Goal: Task Accomplishment & Management: Use online tool/utility

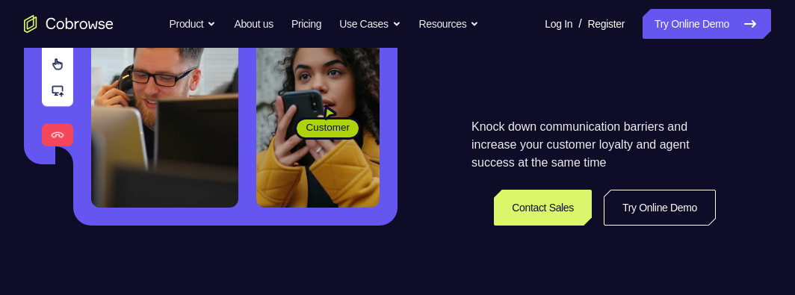
scroll to position [374, 0]
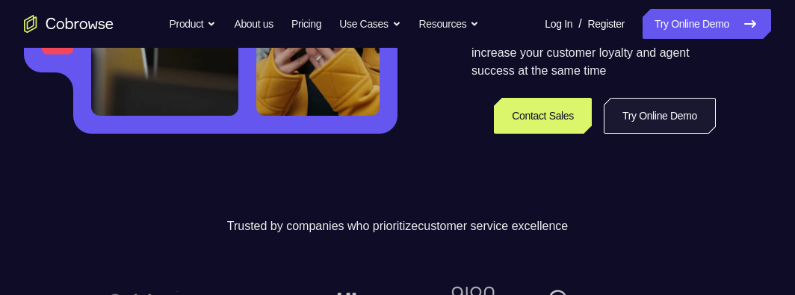
click at [639, 120] on link "Try Online Demo" at bounding box center [660, 116] width 112 height 36
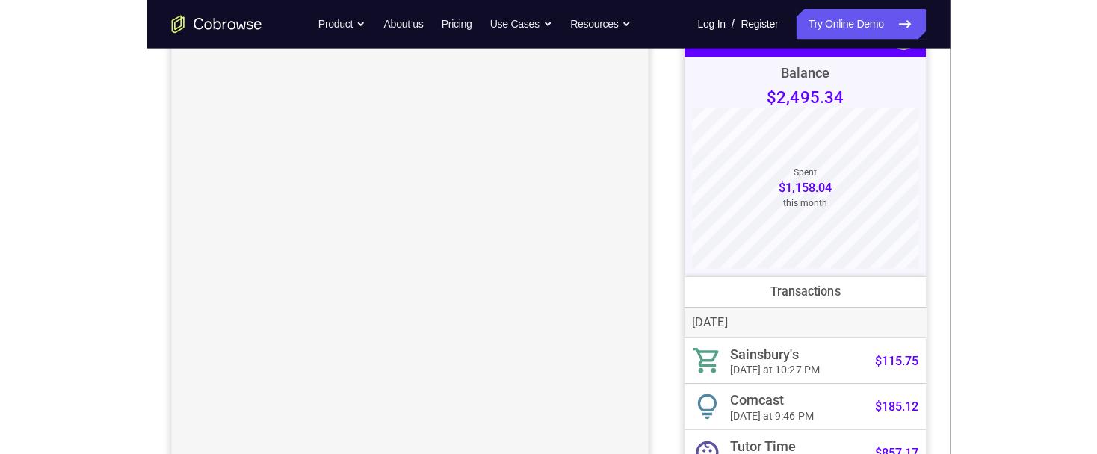
scroll to position [149, 0]
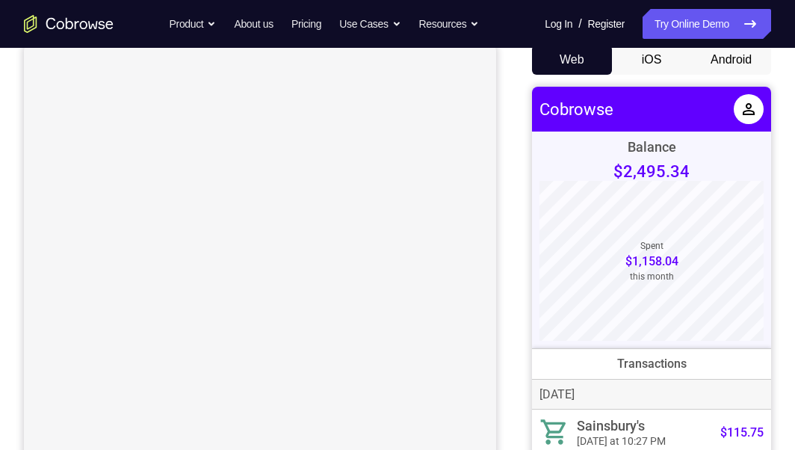
click at [726, 58] on button "Android" at bounding box center [731, 60] width 80 height 30
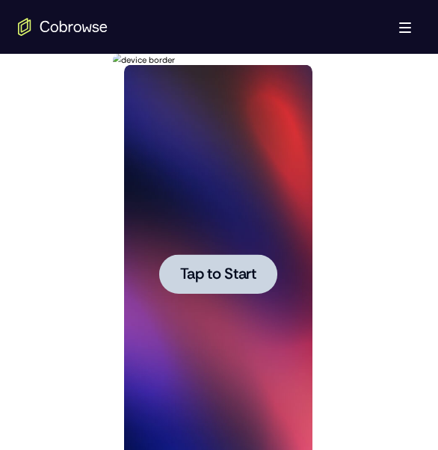
scroll to position [747, 0]
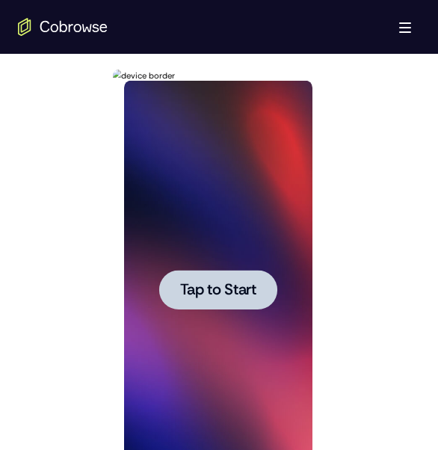
click at [187, 290] on span "Tap to Start" at bounding box center [217, 289] width 76 height 15
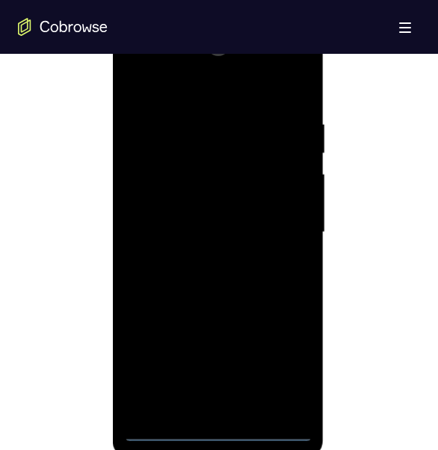
scroll to position [822, 0]
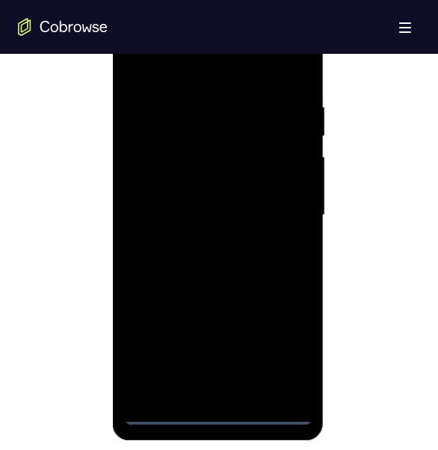
click at [219, 294] on div at bounding box center [217, 215] width 188 height 418
click at [277, 294] on div at bounding box center [217, 215] width 188 height 418
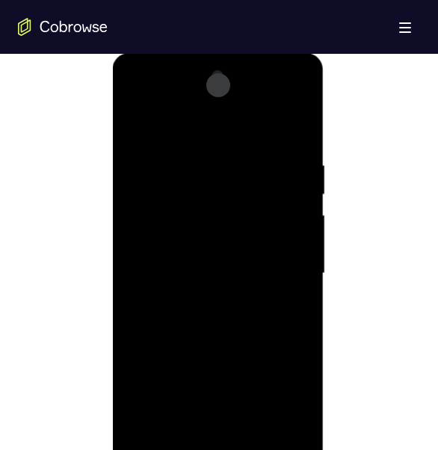
scroll to position [747, 0]
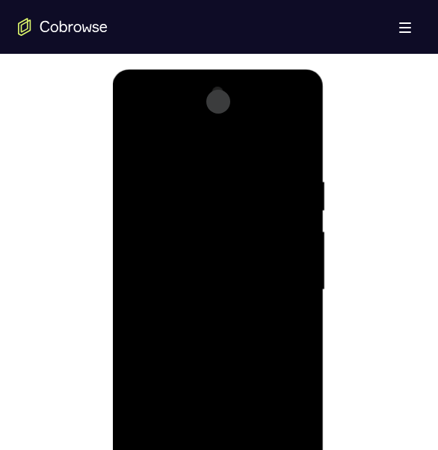
click at [173, 140] on div at bounding box center [217, 290] width 188 height 418
click at [187, 218] on div at bounding box center [217, 290] width 188 height 418
click at [165, 231] on div at bounding box center [217, 290] width 188 height 418
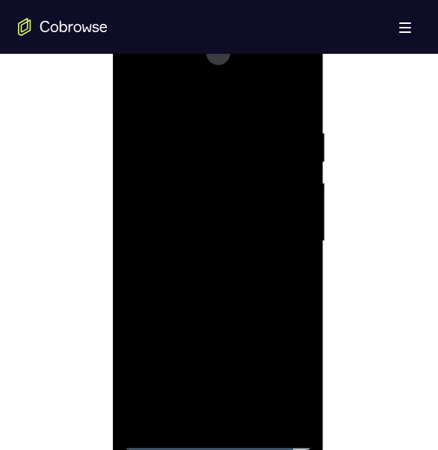
scroll to position [822, 0]
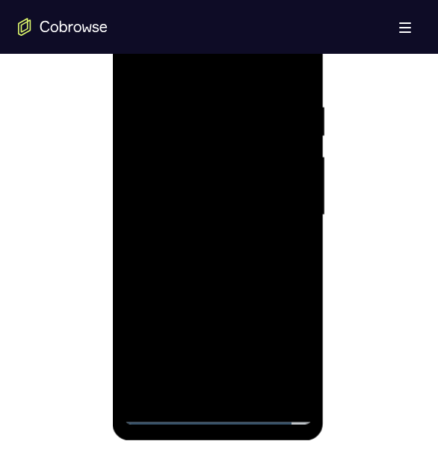
click at [270, 294] on div at bounding box center [217, 215] width 188 height 418
click at [158, 294] on div at bounding box center [217, 215] width 188 height 418
drag, startPoint x: 274, startPoint y: 306, endPoint x: 285, endPoint y: 94, distance: 211.7
click at [285, 94] on div at bounding box center [217, 215] width 188 height 418
click at [197, 199] on div at bounding box center [217, 215] width 188 height 418
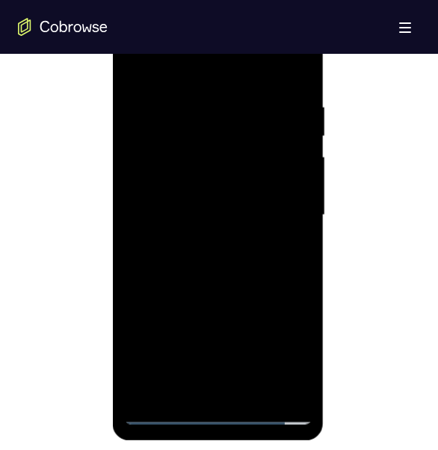
click at [273, 242] on div at bounding box center [217, 215] width 188 height 418
click at [166, 294] on div at bounding box center [217, 215] width 188 height 418
drag, startPoint x: 197, startPoint y: 274, endPoint x: 193, endPoint y: 359, distance: 85.3
click at [193, 294] on div at bounding box center [217, 215] width 188 height 418
click at [227, 152] on div at bounding box center [217, 215] width 188 height 418
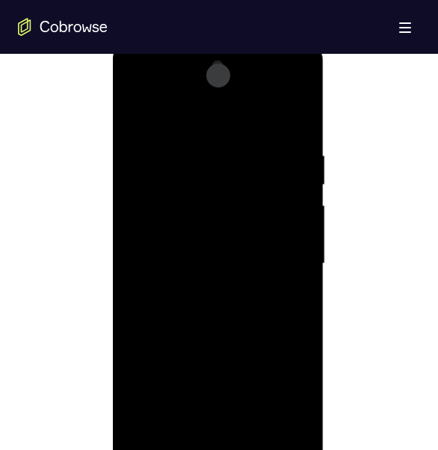
scroll to position [747, 0]
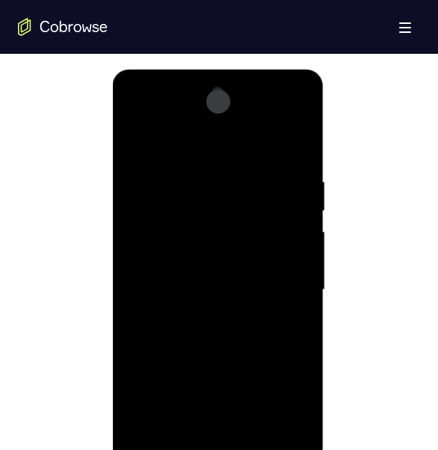
click at [285, 141] on div at bounding box center [217, 290] width 188 height 418
click at [280, 114] on div at bounding box center [217, 290] width 188 height 418
click at [148, 294] on div at bounding box center [217, 290] width 188 height 418
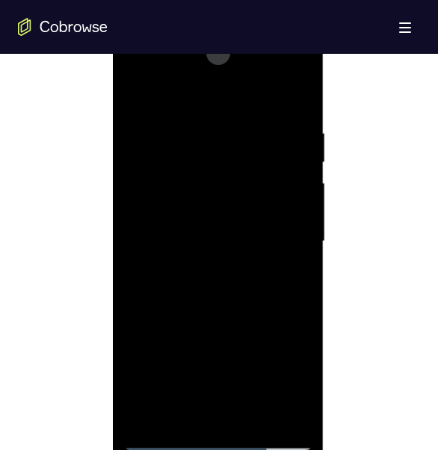
scroll to position [822, 0]
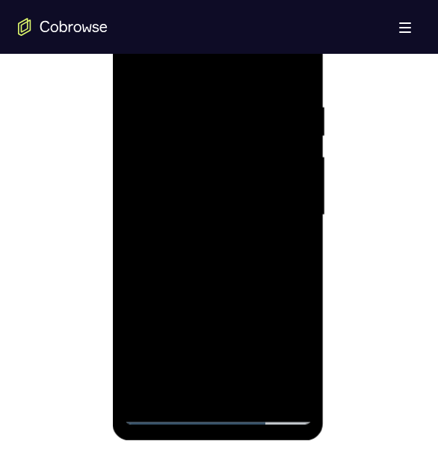
click at [286, 294] on div at bounding box center [217, 215] width 188 height 418
click at [270, 235] on div at bounding box center [217, 215] width 188 height 418
click at [209, 158] on div at bounding box center [217, 215] width 188 height 418
click at [270, 248] on div at bounding box center [217, 215] width 188 height 418
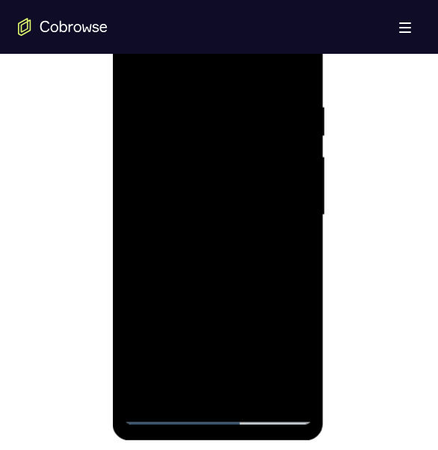
click at [278, 147] on div at bounding box center [217, 215] width 188 height 418
click at [296, 294] on div at bounding box center [217, 215] width 188 height 418
click at [285, 294] on div at bounding box center [217, 215] width 188 height 418
click at [211, 238] on div at bounding box center [217, 215] width 188 height 418
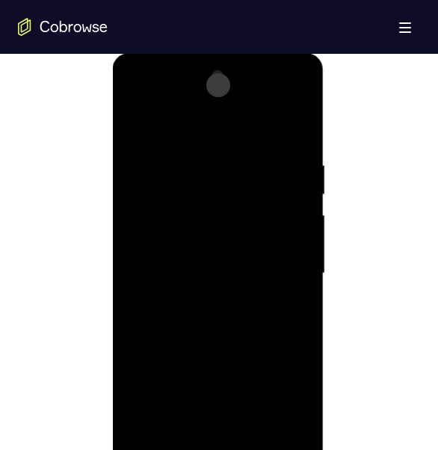
scroll to position [747, 0]
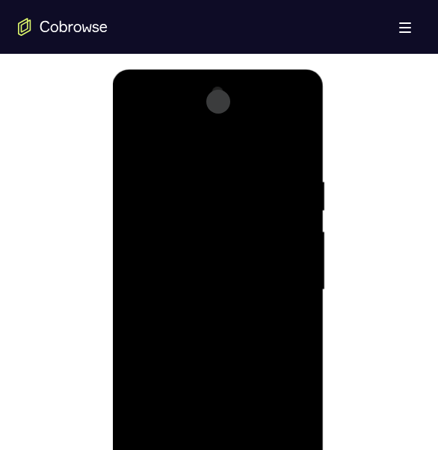
click at [280, 114] on div at bounding box center [217, 290] width 188 height 418
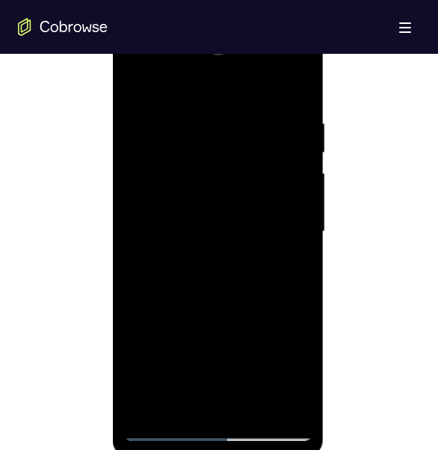
scroll to position [896, 0]
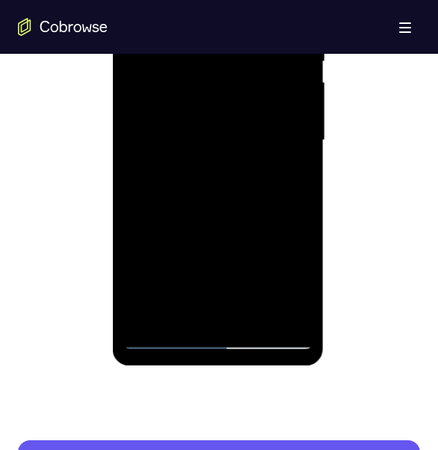
click at [297, 294] on div at bounding box center [217, 140] width 188 height 418
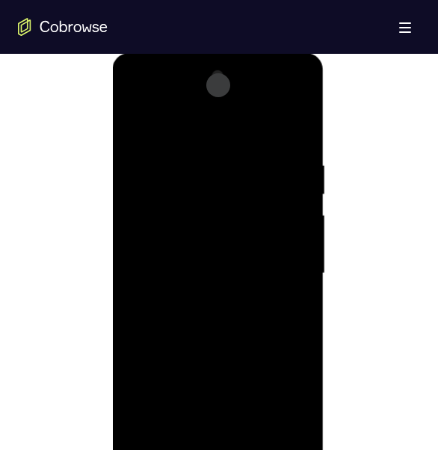
scroll to position [747, 0]
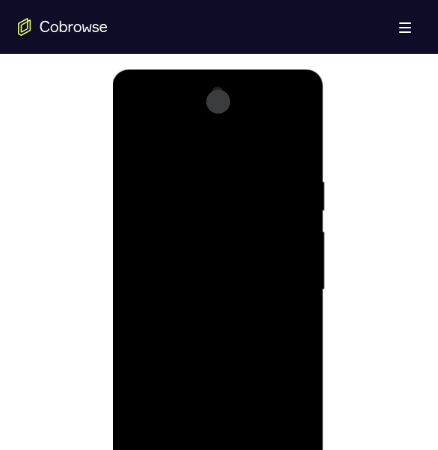
click at [131, 117] on div at bounding box center [217, 290] width 188 height 418
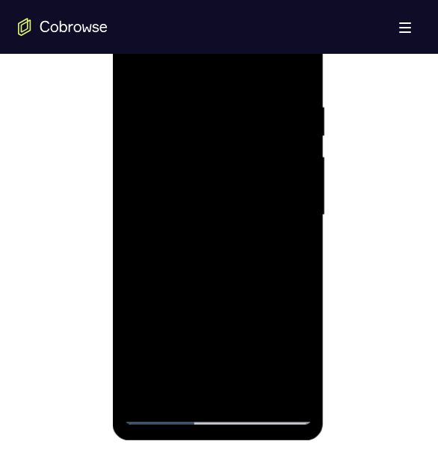
click at [167, 294] on div at bounding box center [217, 215] width 188 height 418
click at [290, 122] on div at bounding box center [217, 215] width 188 height 418
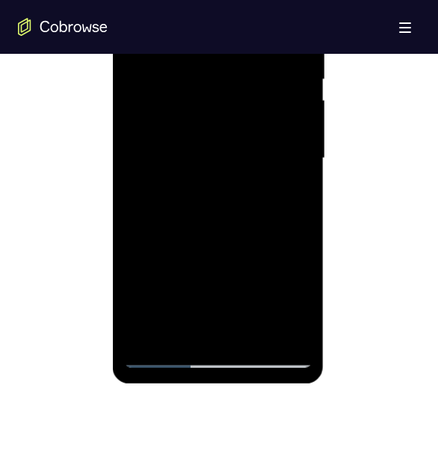
scroll to position [896, 0]
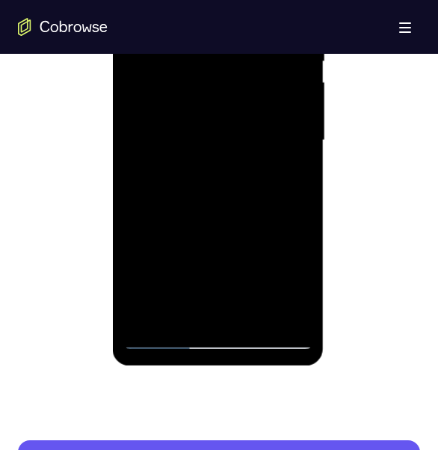
click at [157, 294] on div at bounding box center [217, 140] width 188 height 418
click at [163, 294] on div at bounding box center [217, 140] width 188 height 418
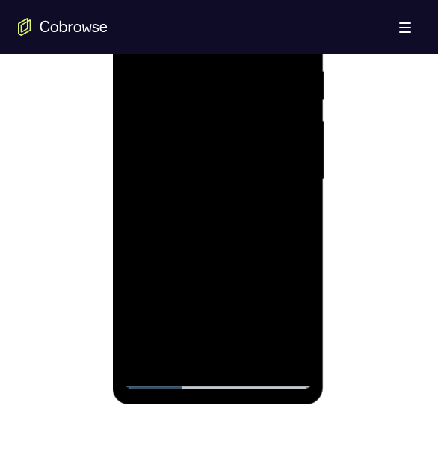
scroll to position [1046, 0]
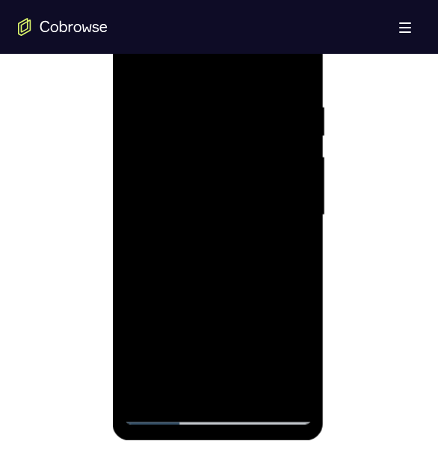
scroll to position [822, 0]
click at [227, 164] on div at bounding box center [217, 215] width 188 height 418
click at [163, 294] on div at bounding box center [217, 215] width 188 height 418
click at [166, 294] on div at bounding box center [217, 215] width 188 height 418
drag, startPoint x: 248, startPoint y: 313, endPoint x: 250, endPoint y: 151, distance: 162.1
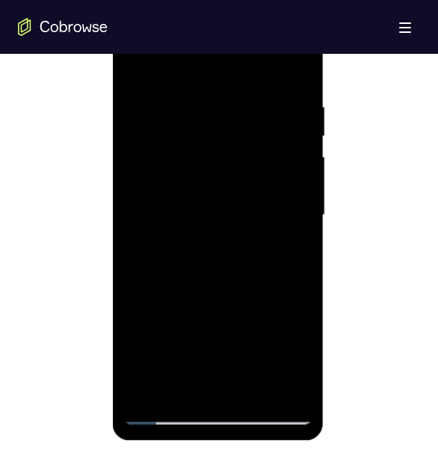
click at [250, 151] on div at bounding box center [217, 215] width 188 height 418
click at [196, 244] on div at bounding box center [217, 215] width 188 height 418
click at [252, 291] on div at bounding box center [217, 215] width 188 height 418
click at [182, 294] on div at bounding box center [217, 215] width 188 height 418
click at [166, 294] on div at bounding box center [217, 215] width 188 height 418
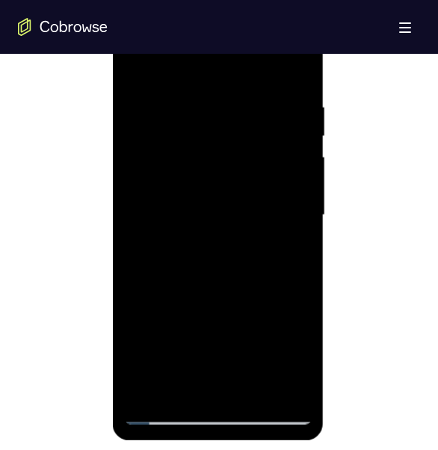
click at [163, 294] on div at bounding box center [217, 215] width 188 height 418
click at [217, 114] on div at bounding box center [217, 215] width 188 height 418
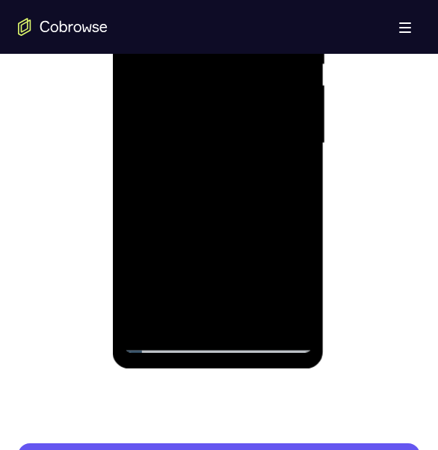
scroll to position [896, 0]
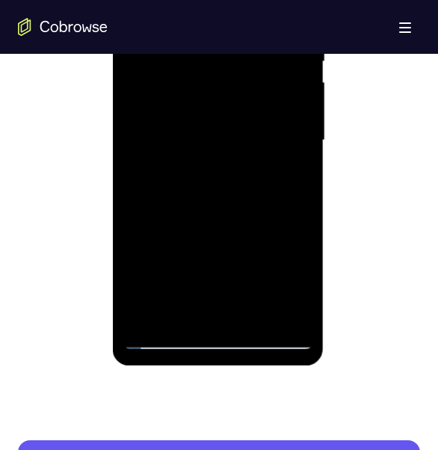
click at [161, 294] on div at bounding box center [217, 140] width 188 height 418
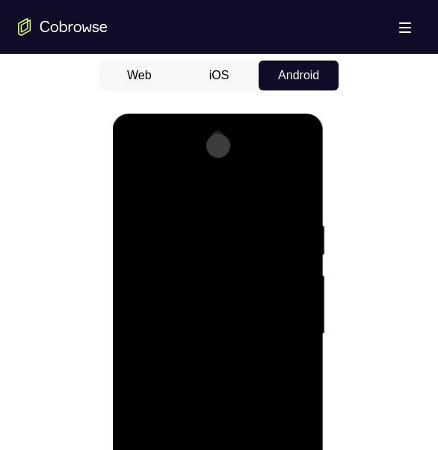
scroll to position [672, 0]
